Goal: Check status

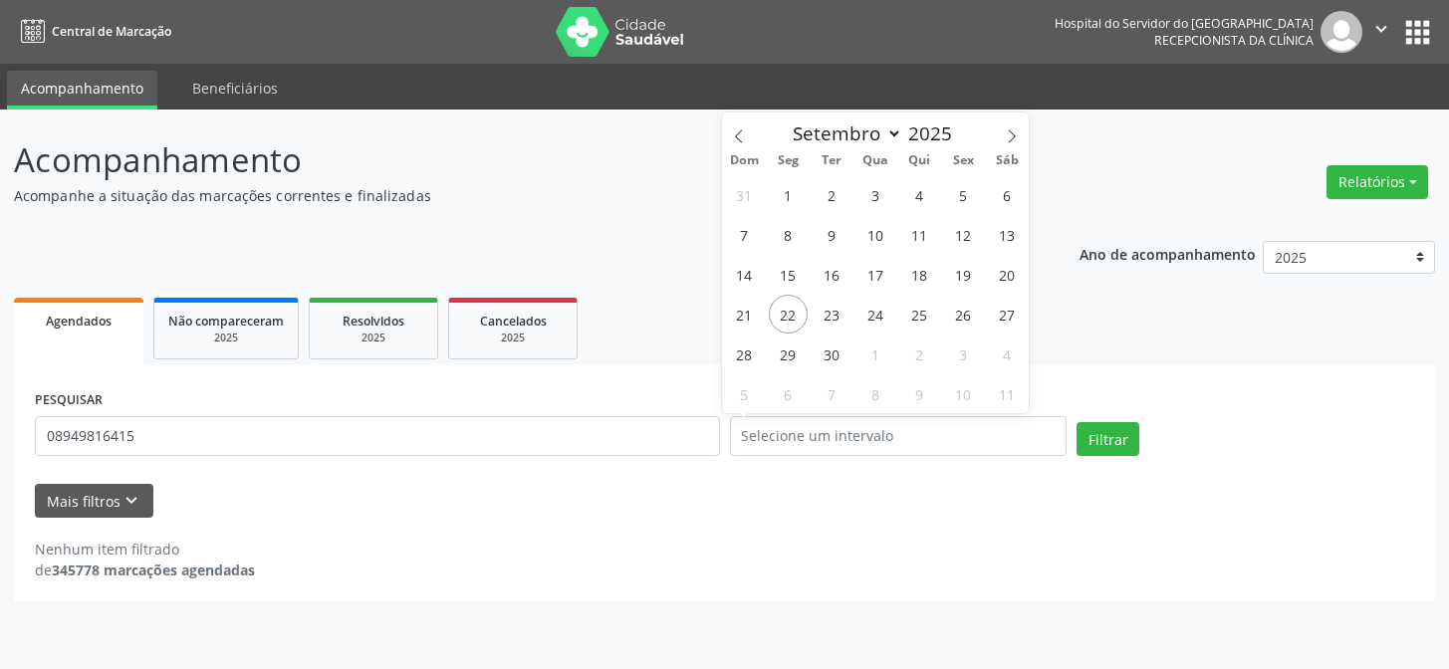
select select "8"
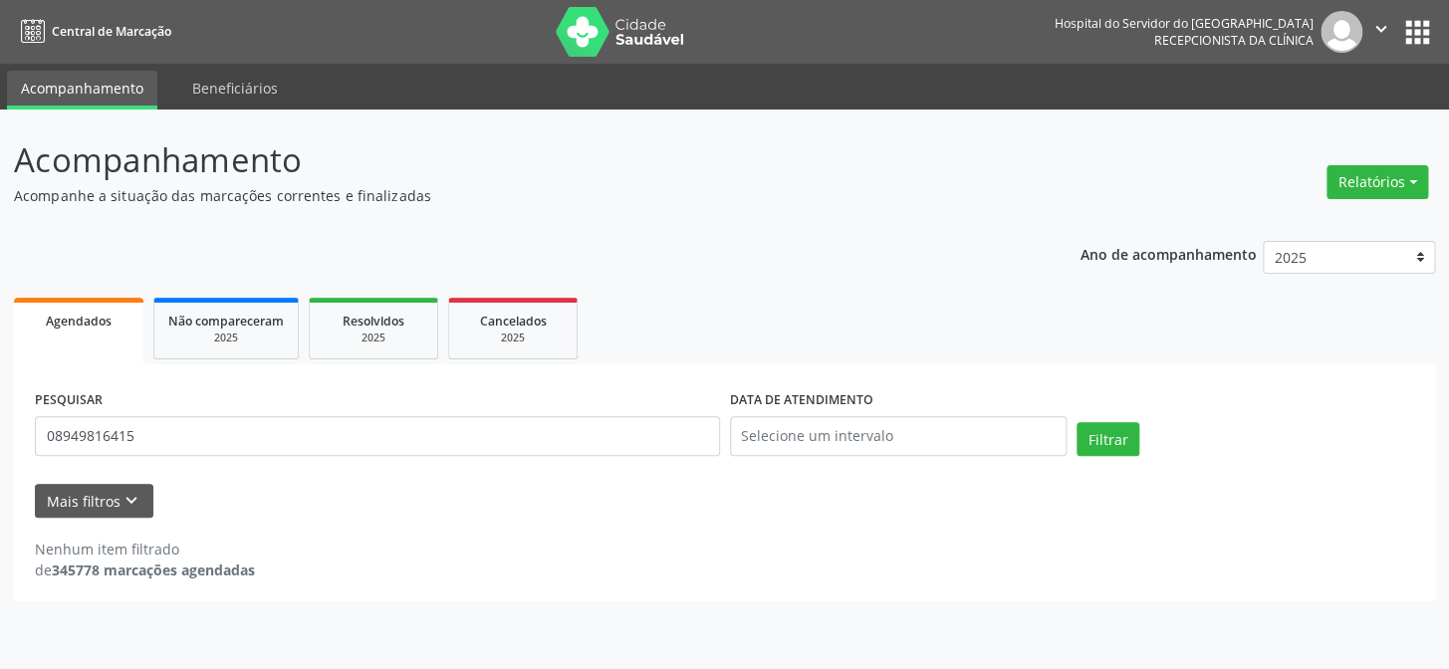
click at [1117, 156] on header "Acompanhamento Acompanhe a situação das marcações correntes e finalizadas Relat…" at bounding box center [725, 170] width 1422 height 71
click at [178, 436] on input "08949816415" at bounding box center [377, 436] width 685 height 40
type input "0"
click at [1088, 438] on button "Filtrar" at bounding box center [1108, 439] width 63 height 34
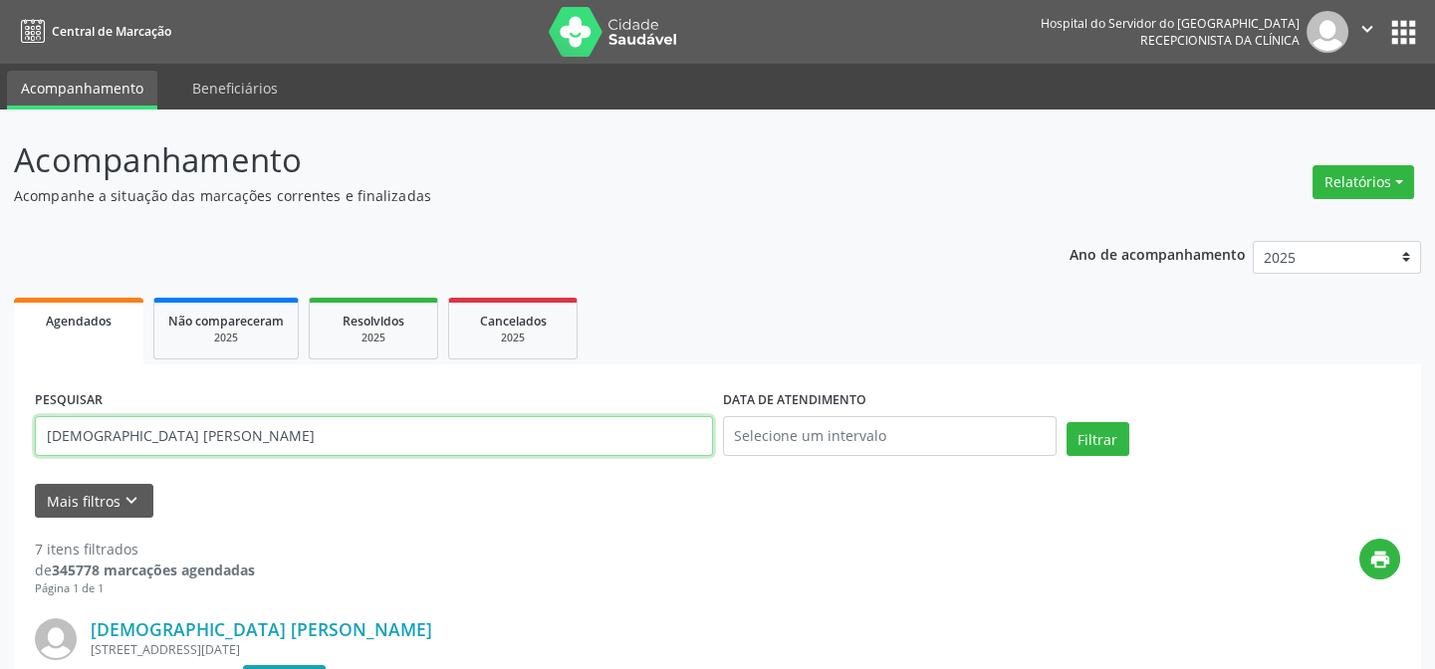
click at [206, 433] on input "[DEMOGRAPHIC_DATA] [PERSON_NAME]" at bounding box center [374, 436] width 678 height 40
type input "e"
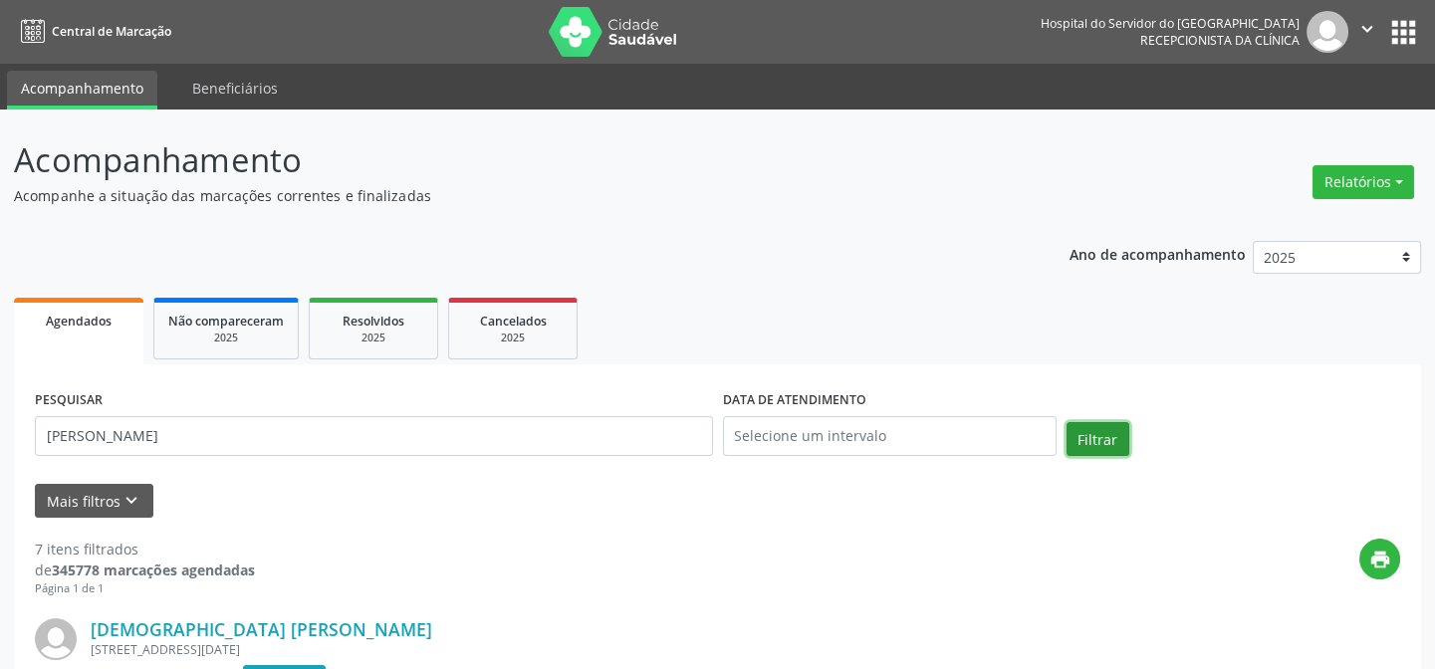
click at [1088, 443] on button "Filtrar" at bounding box center [1098, 439] width 63 height 34
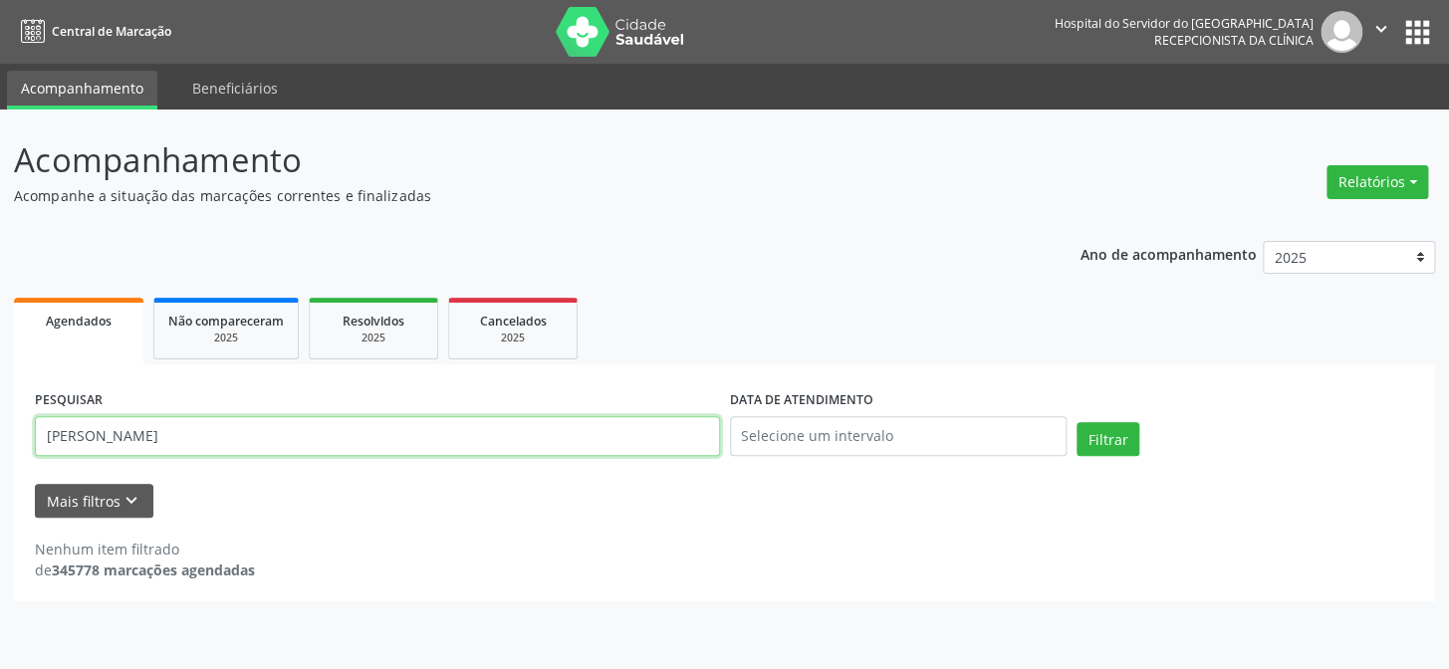
click at [499, 427] on input "[PERSON_NAME]" at bounding box center [377, 436] width 685 height 40
type input "[PERSON_NAME]"
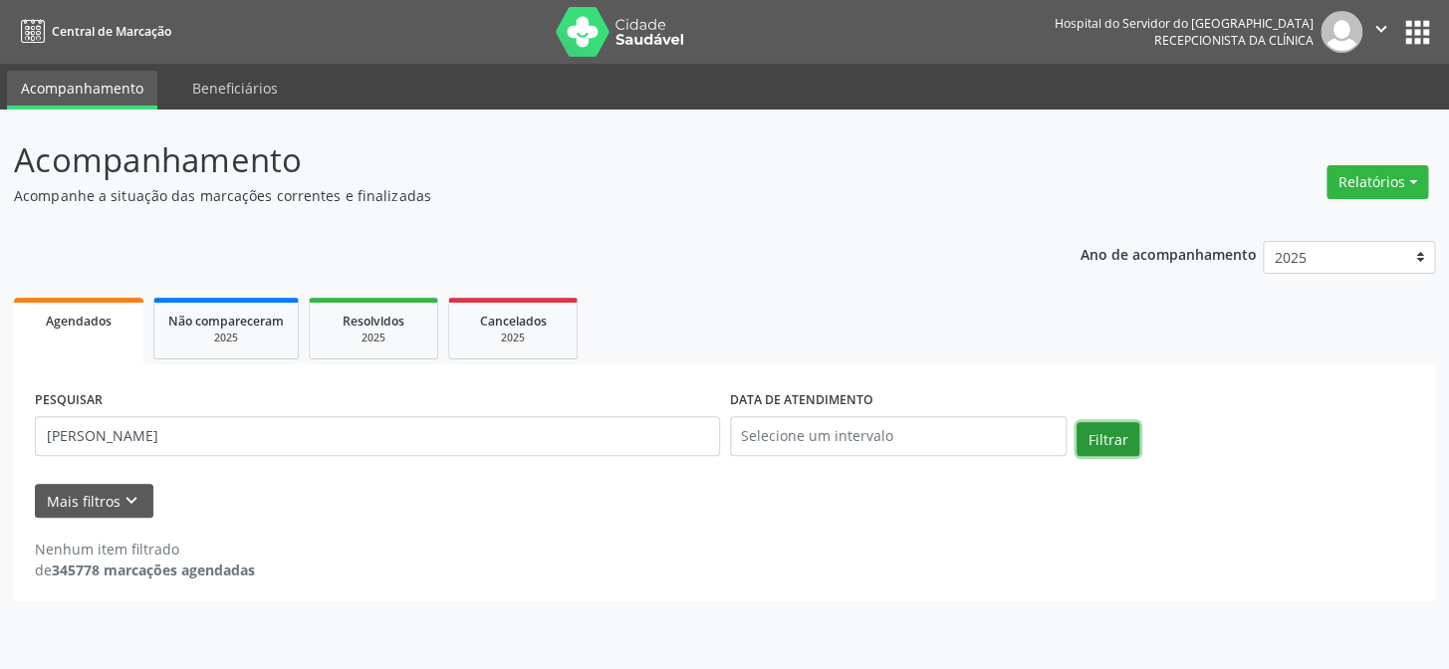
click at [1120, 443] on button "Filtrar" at bounding box center [1108, 439] width 63 height 34
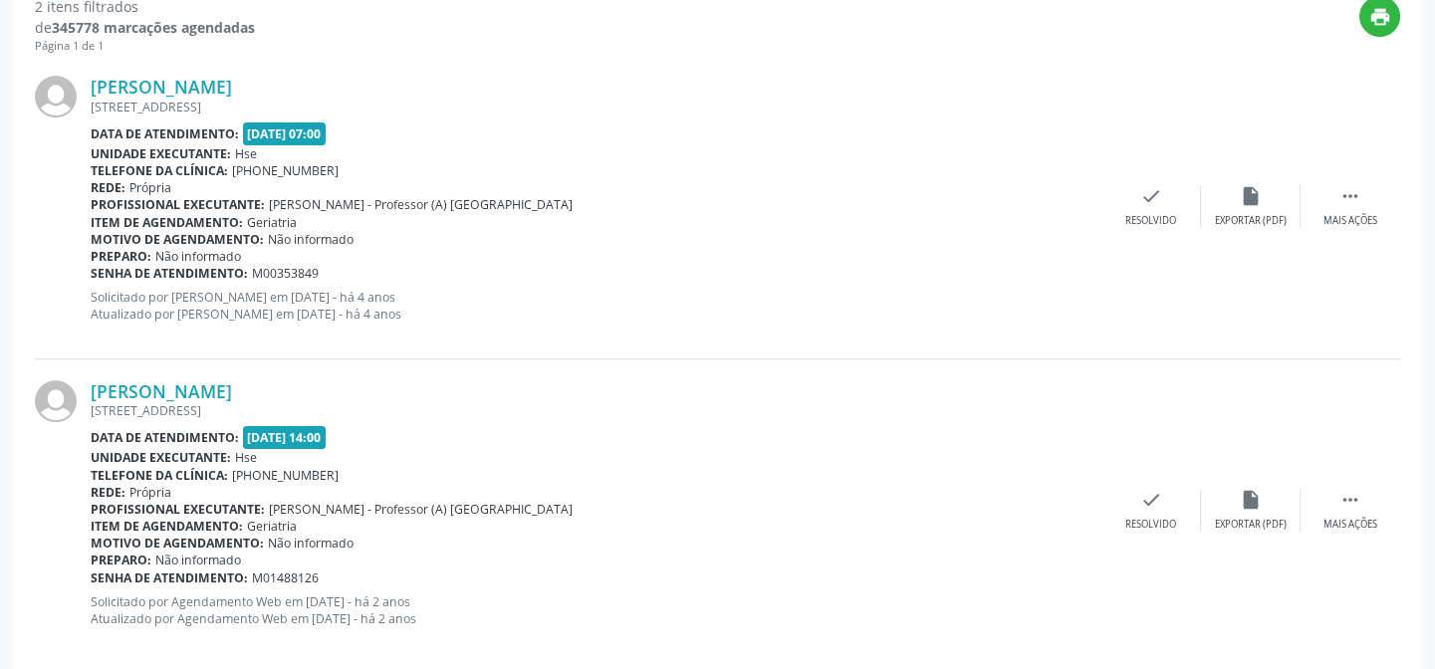
scroll to position [569, 0]
